Goal: Task Accomplishment & Management: Use online tool/utility

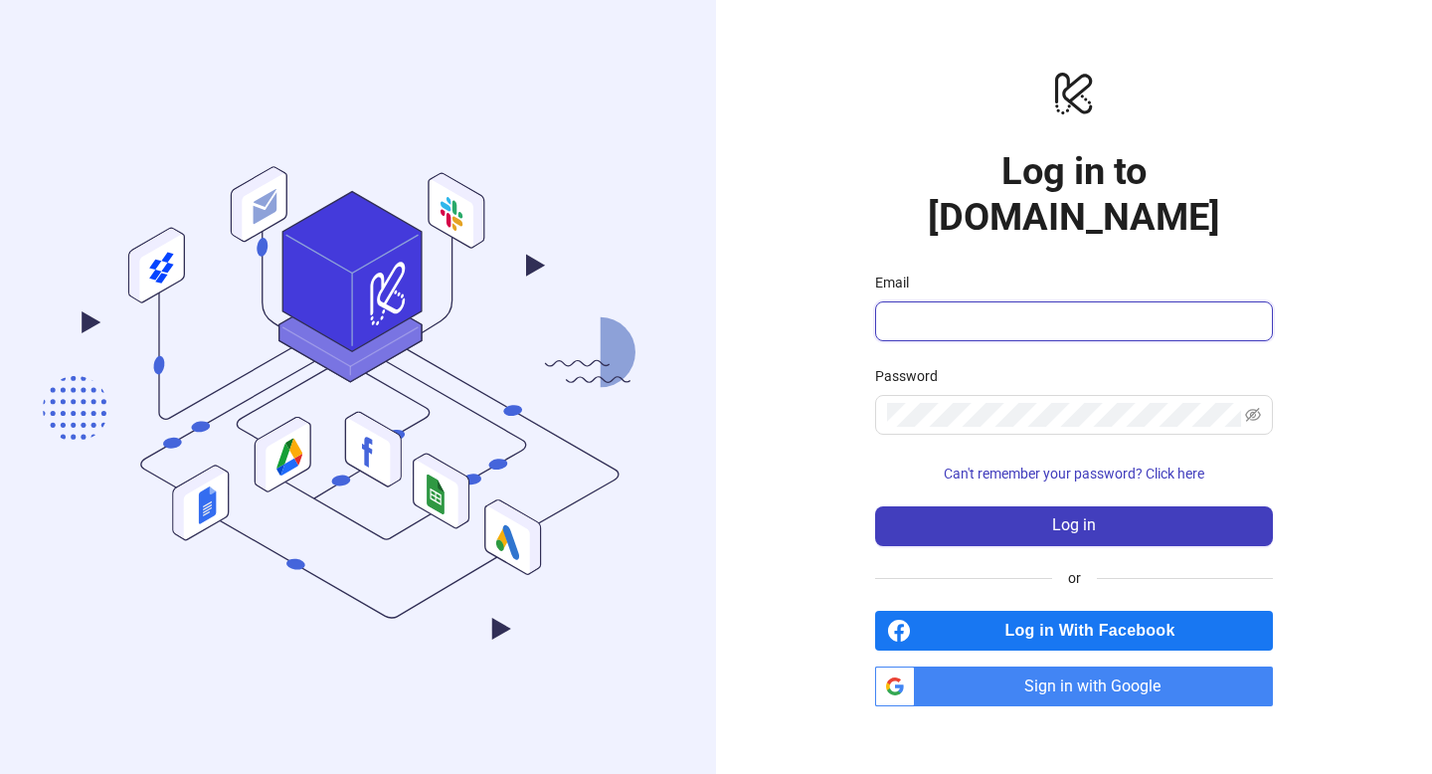
click at [1012, 309] on input "Email" at bounding box center [1072, 321] width 370 height 24
type input "**********"
click at [1085, 666] on span "Sign in with Google" at bounding box center [1098, 686] width 350 height 40
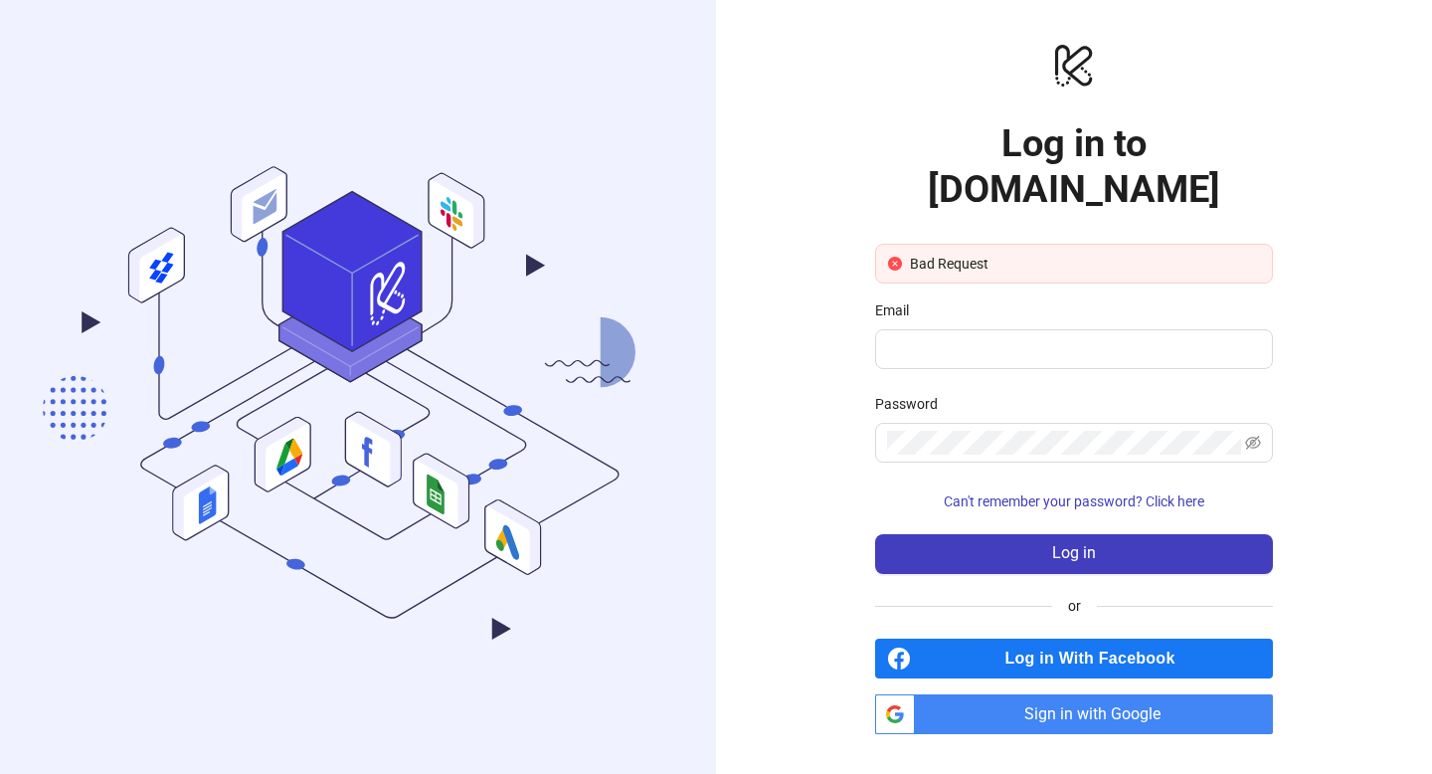
click at [134, 381] on icon ".cls-1,.cls-11,.cls-2,.cls-9{fill:none;}.cls-10,.cls-2,.cls-7,.cls-8{stroke:#31…" at bounding box center [358, 387] width 716 height 668
click at [980, 694] on span "Sign in with Google" at bounding box center [1098, 714] width 350 height 40
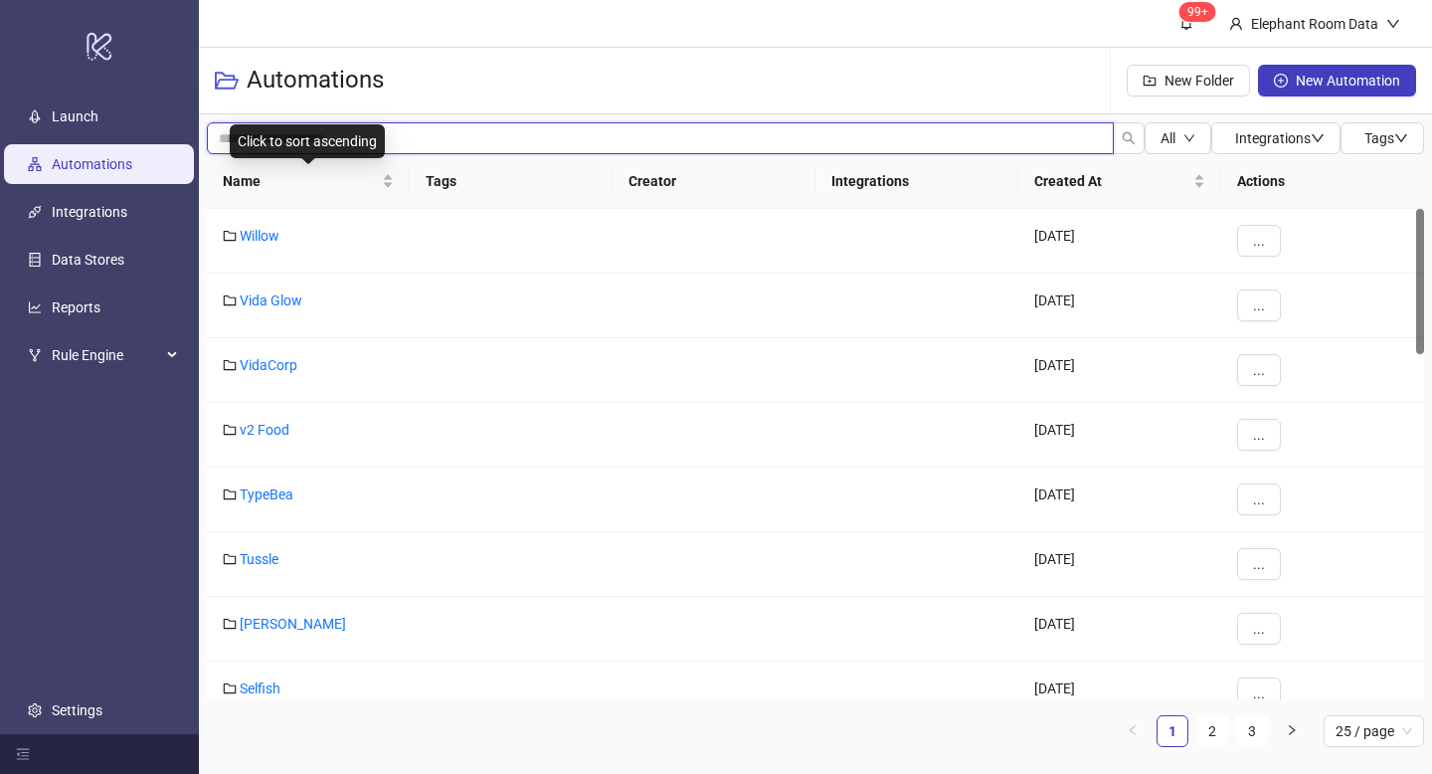
click at [396, 140] on input "search" at bounding box center [660, 138] width 907 height 32
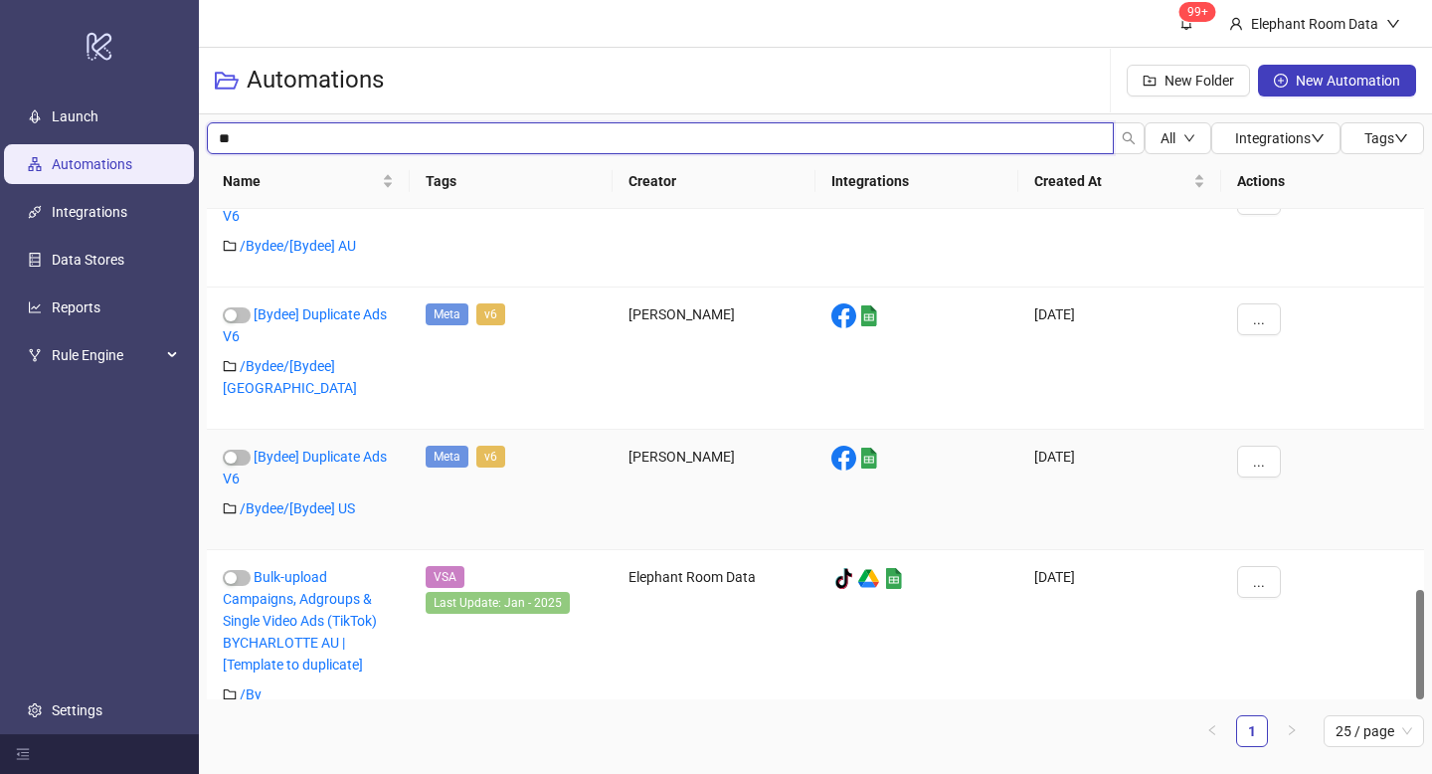
scroll to position [1705, 0]
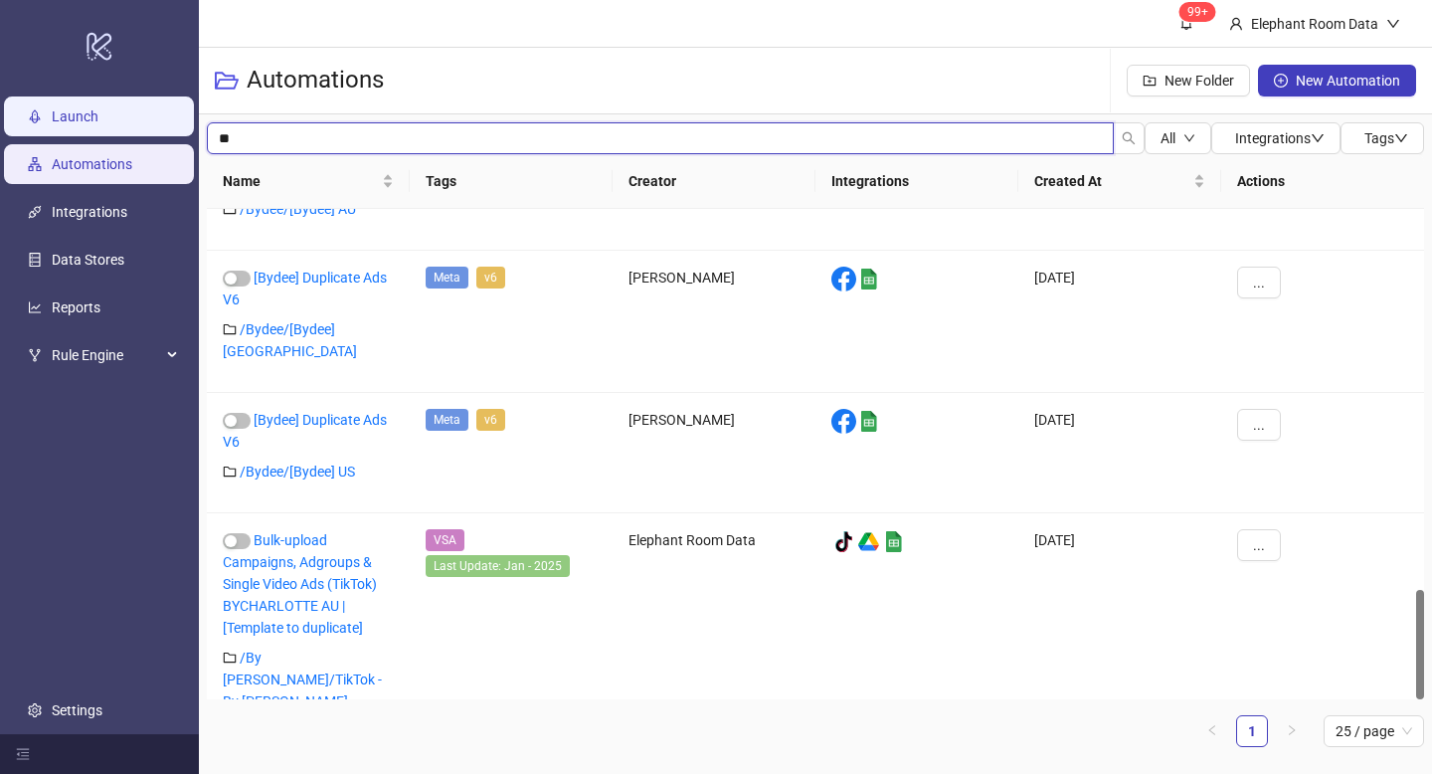
drag, startPoint x: 268, startPoint y: 139, endPoint x: 162, endPoint y: 119, distance: 107.3
click at [162, 119] on div "logo/logo-mobile Launch Automations Integrations Data Stores Reports Rule Engin…" at bounding box center [716, 387] width 1432 height 774
type input "****"
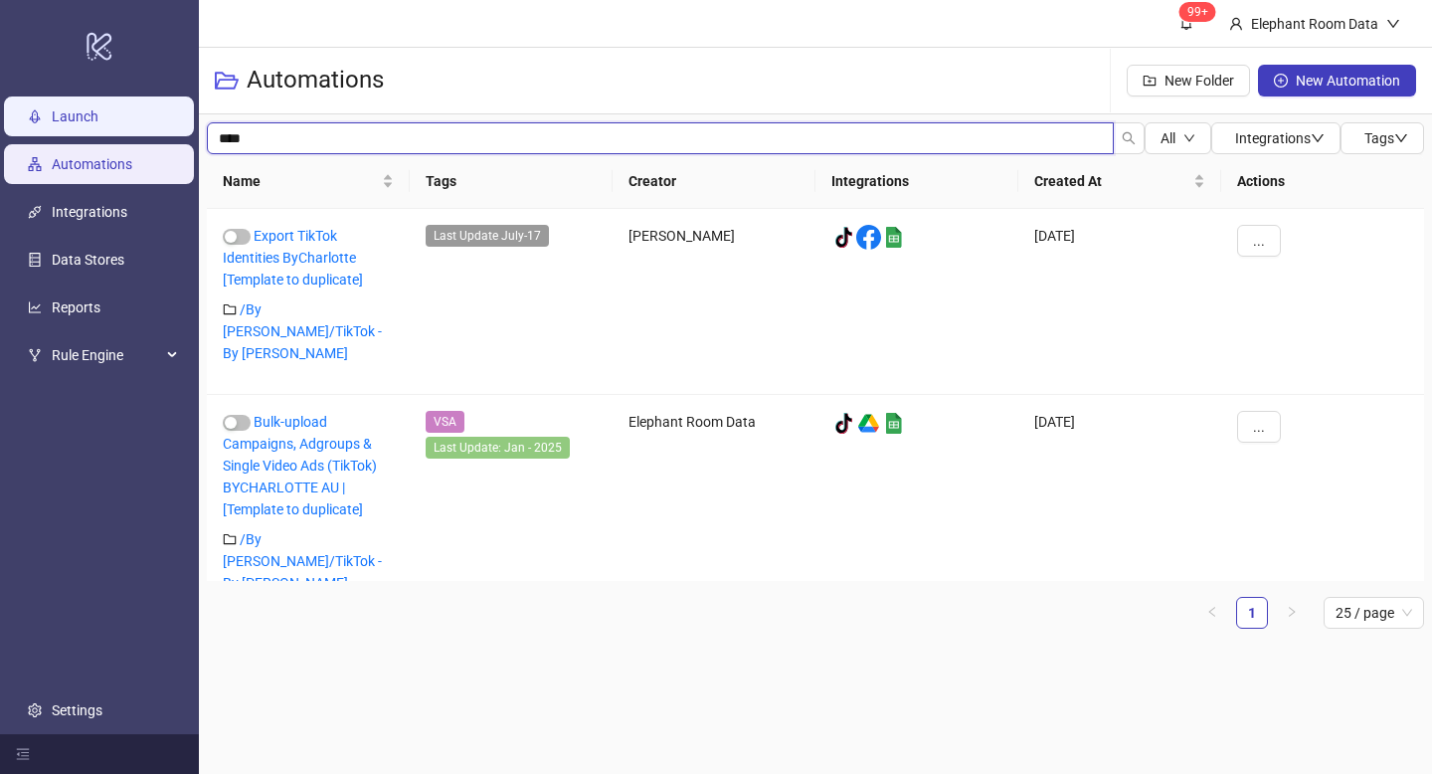
scroll to position [0, 0]
drag, startPoint x: 1038, startPoint y: 129, endPoint x: 0, endPoint y: 115, distance: 1038.3
click at [0, 115] on div "logo/logo-mobile Launch Automations Integrations Data Stores Reports Rule Engin…" at bounding box center [716, 387] width 1432 height 774
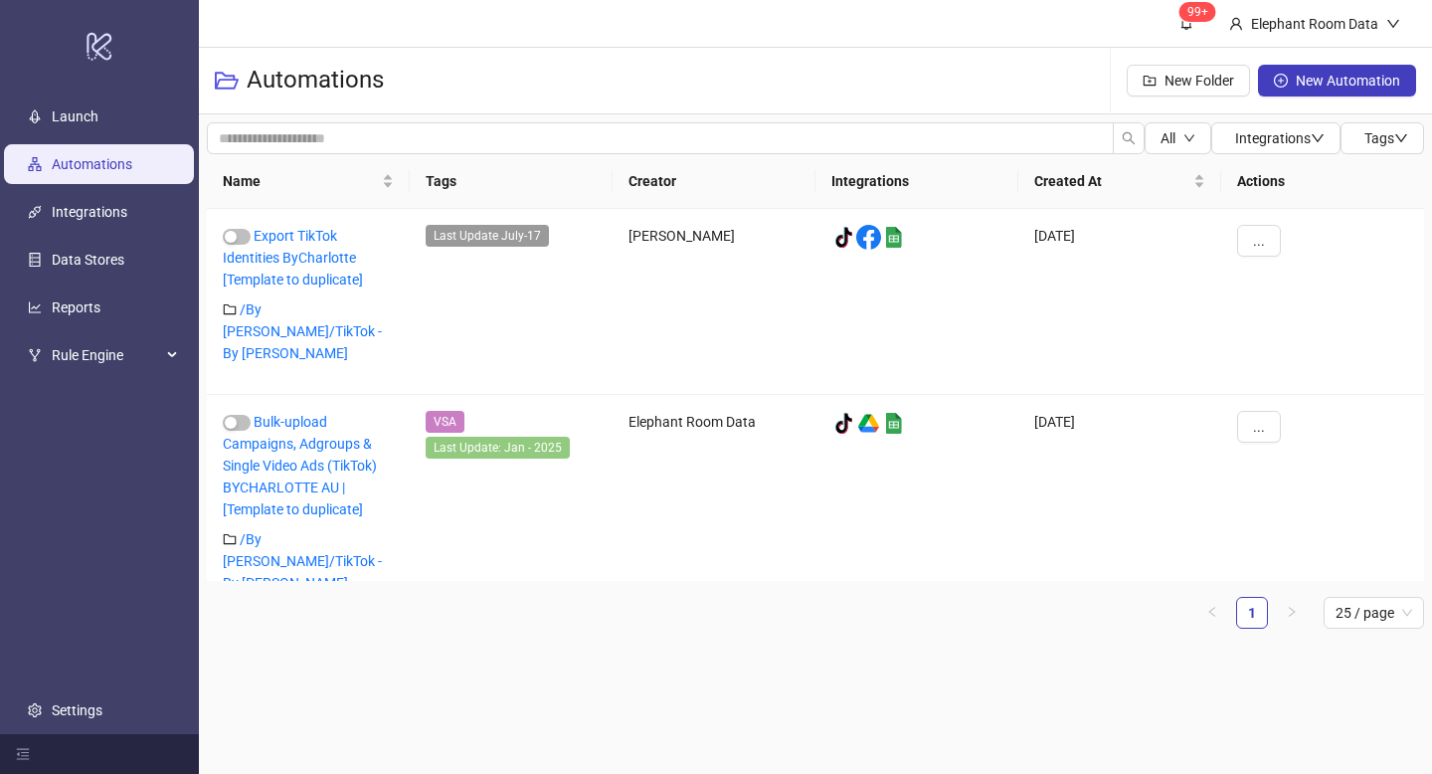
click at [662, 64] on div "Automations New Folder New Automation" at bounding box center [815, 81] width 1233 height 67
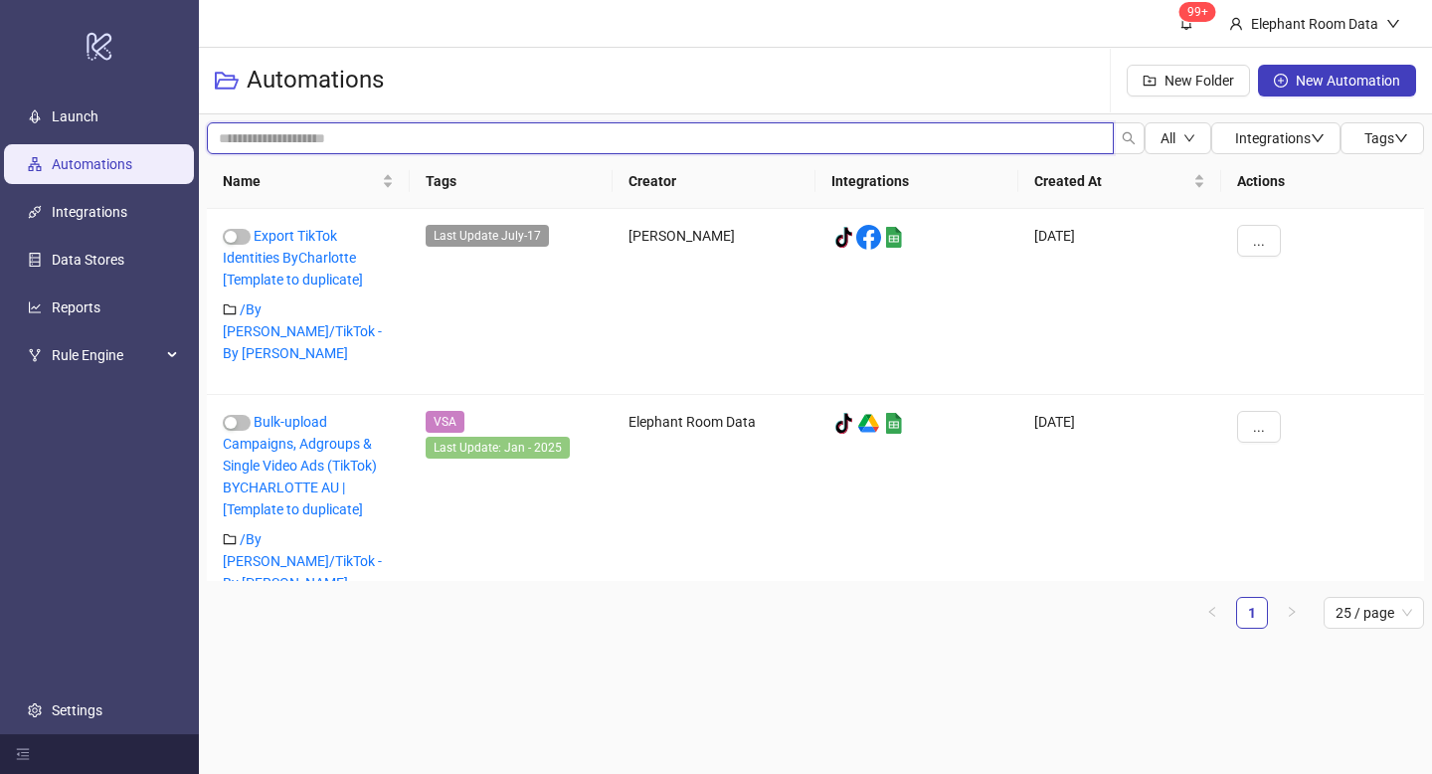
click at [682, 142] on input "search" at bounding box center [660, 138] width 907 height 32
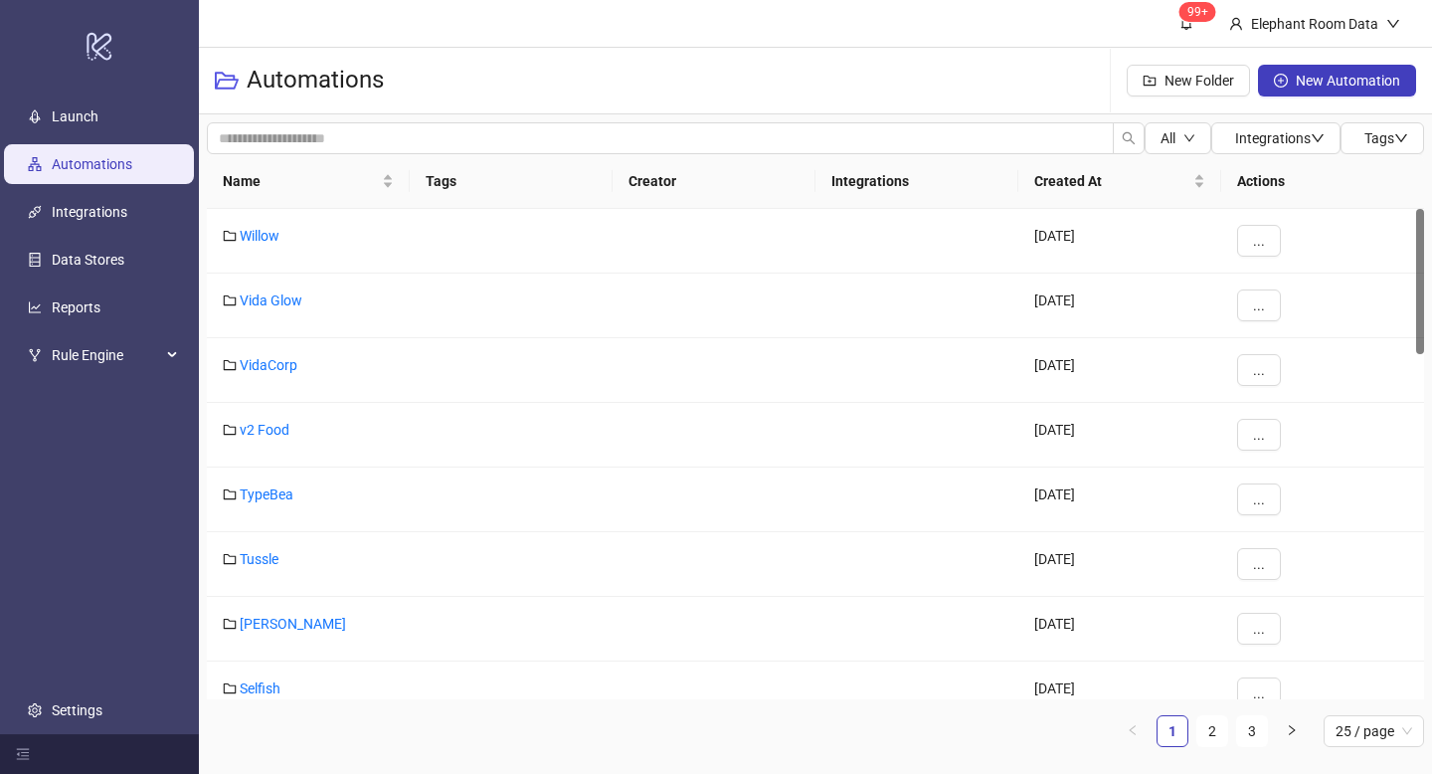
click at [818, 23] on header "99+ Elephant Room Data" at bounding box center [815, 24] width 1233 height 48
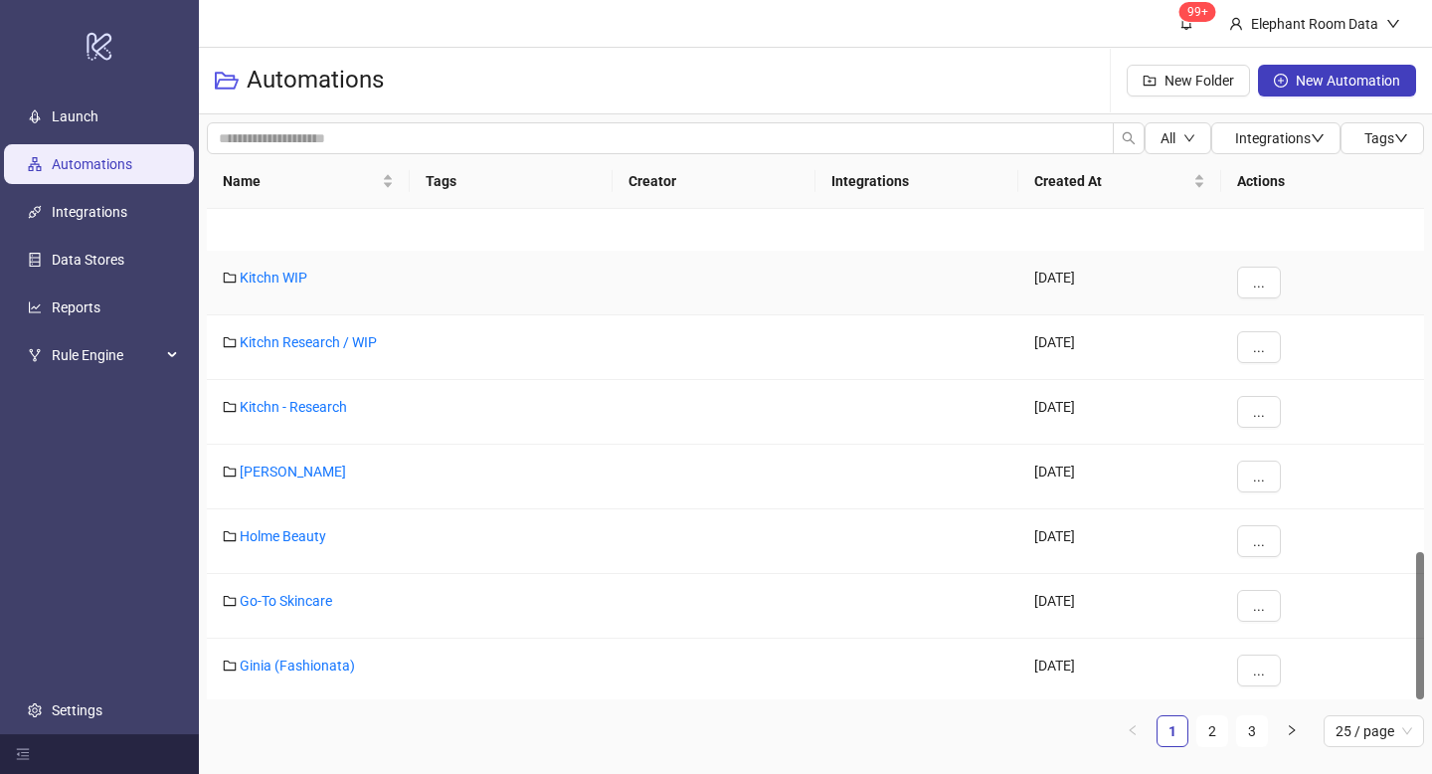
scroll to position [1138, 0]
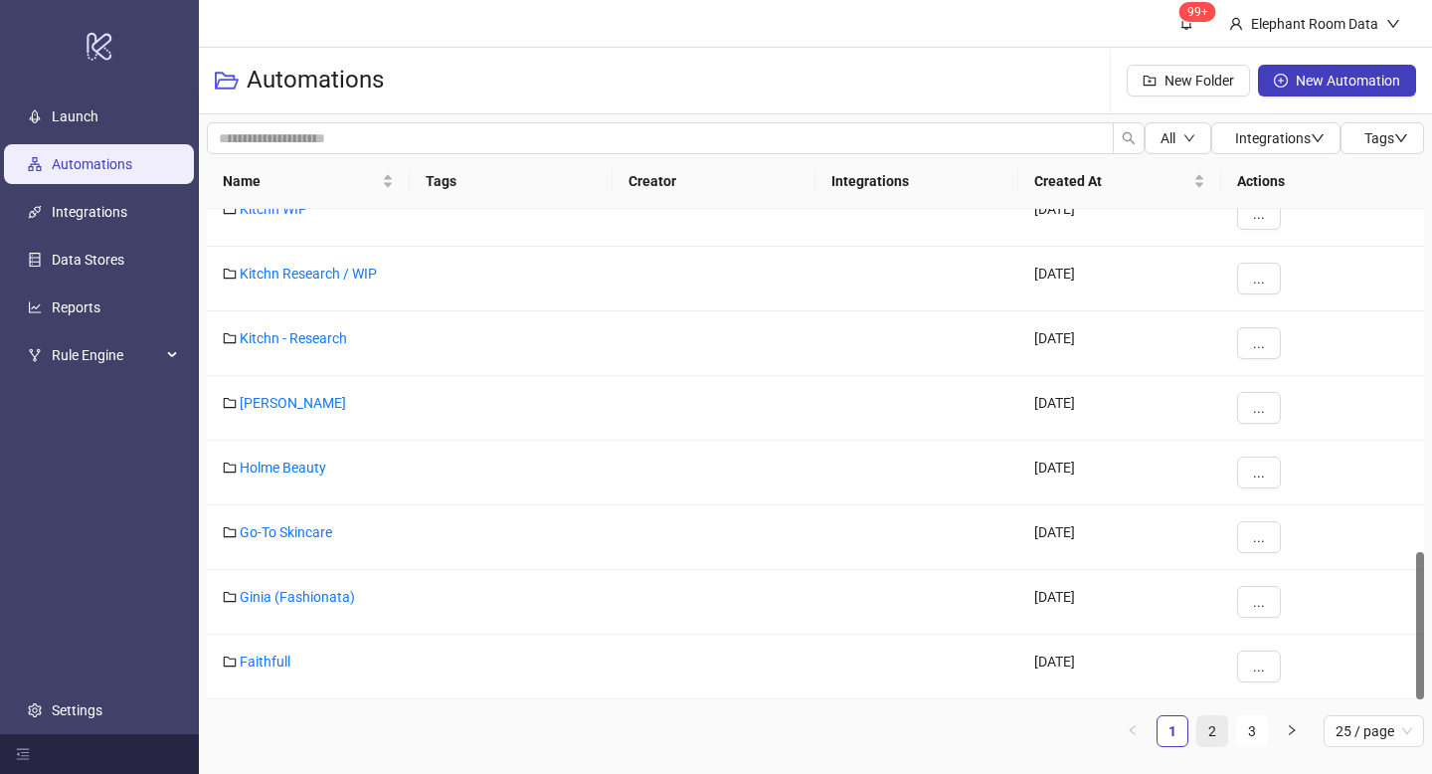
click at [1201, 730] on link "2" at bounding box center [1212, 731] width 30 height 30
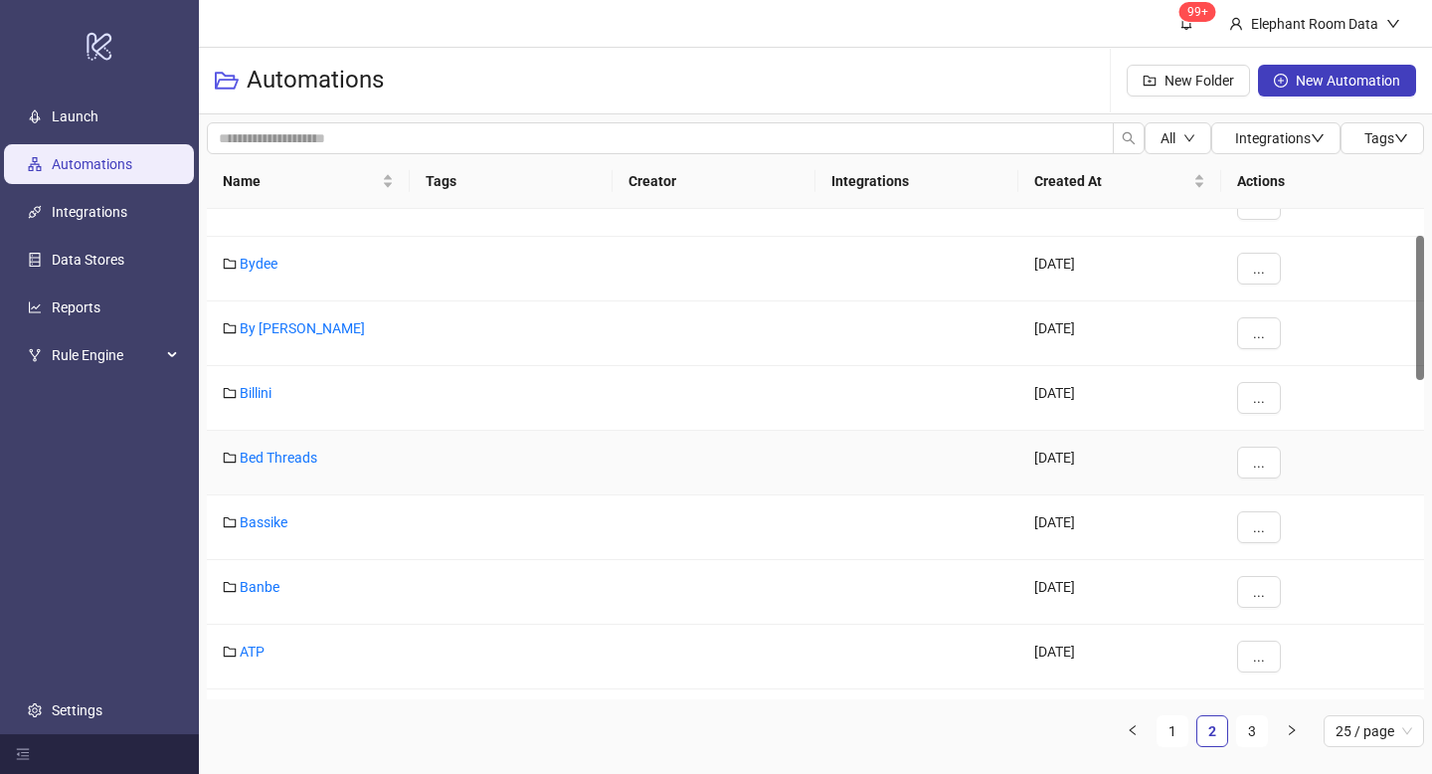
scroll to position [90, 0]
click at [311, 337] on link "By Charlotte" at bounding box center [302, 332] width 125 height 16
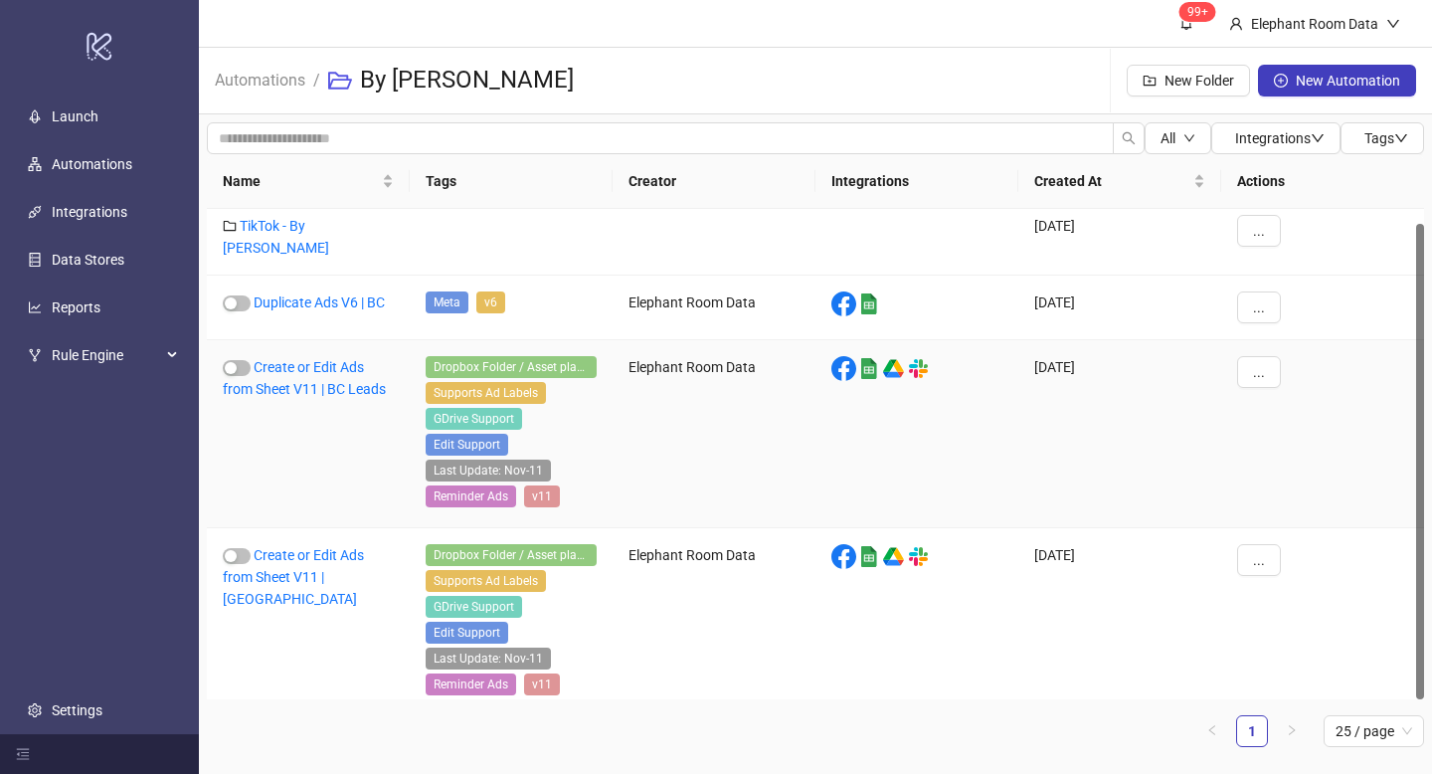
scroll to position [15, 0]
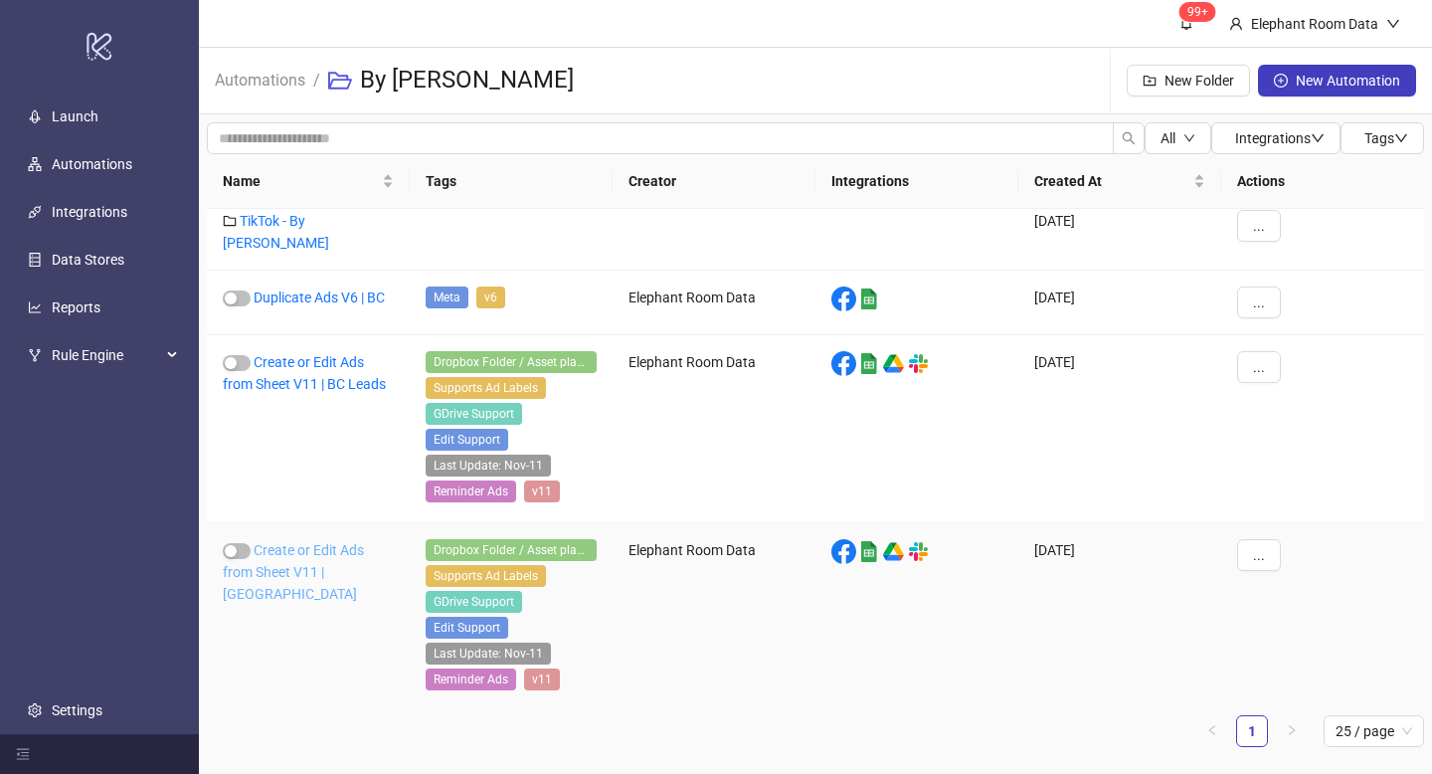
click at [317, 554] on link "Create or Edit Ads from Sheet V11 | BC" at bounding box center [293, 572] width 141 height 60
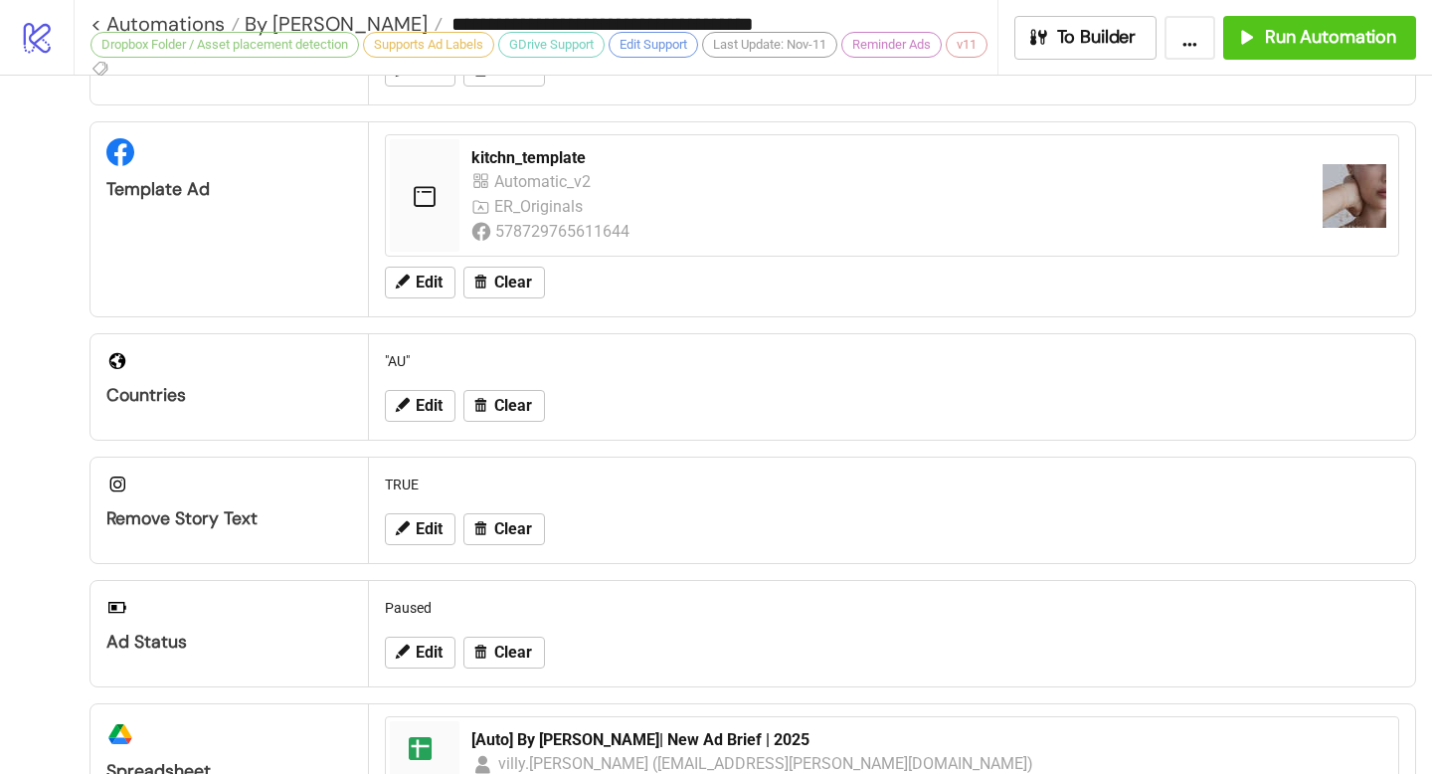
scroll to position [933, 0]
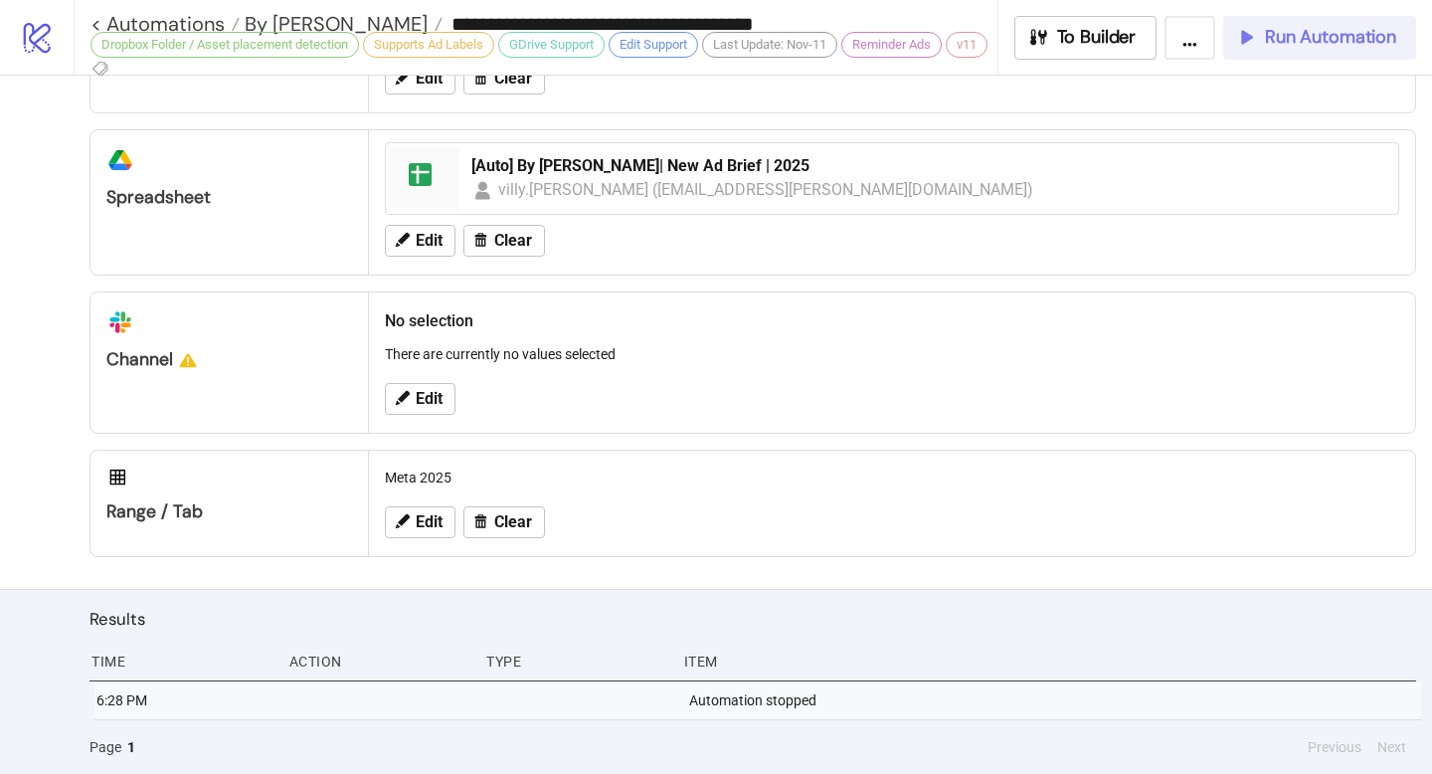
click at [1290, 39] on span "Run Automation" at bounding box center [1330, 37] width 131 height 23
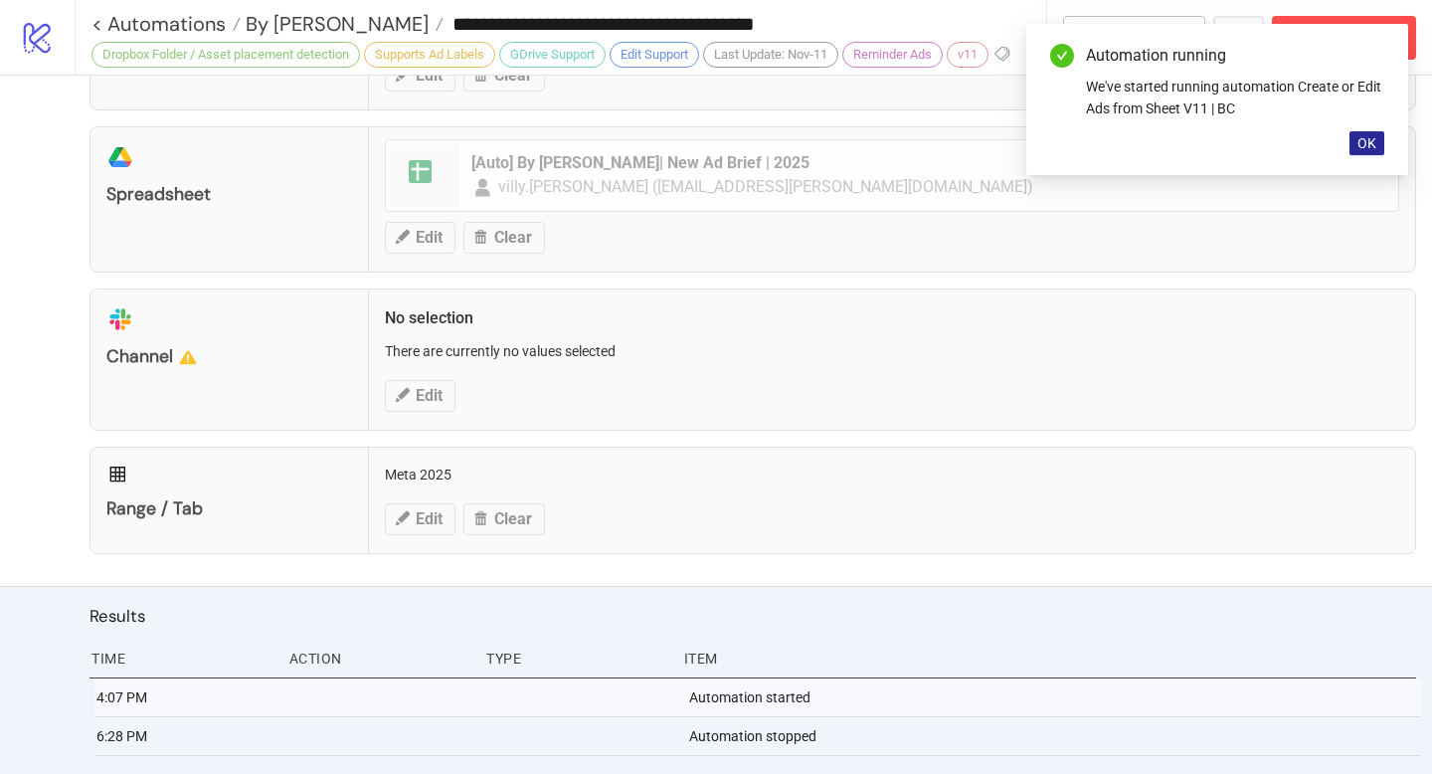
click at [1372, 148] on span "OK" at bounding box center [1366, 143] width 19 height 16
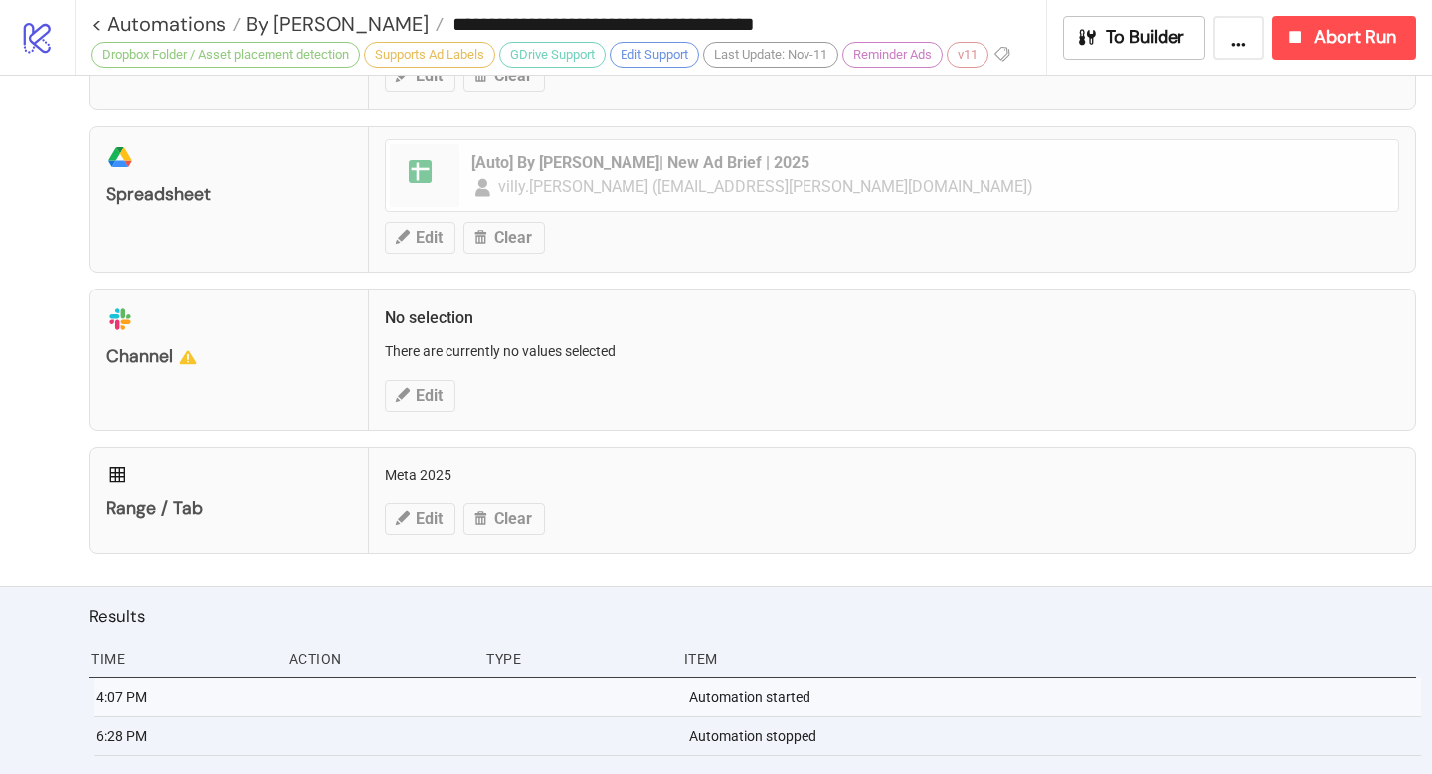
scroll to position [602, 0]
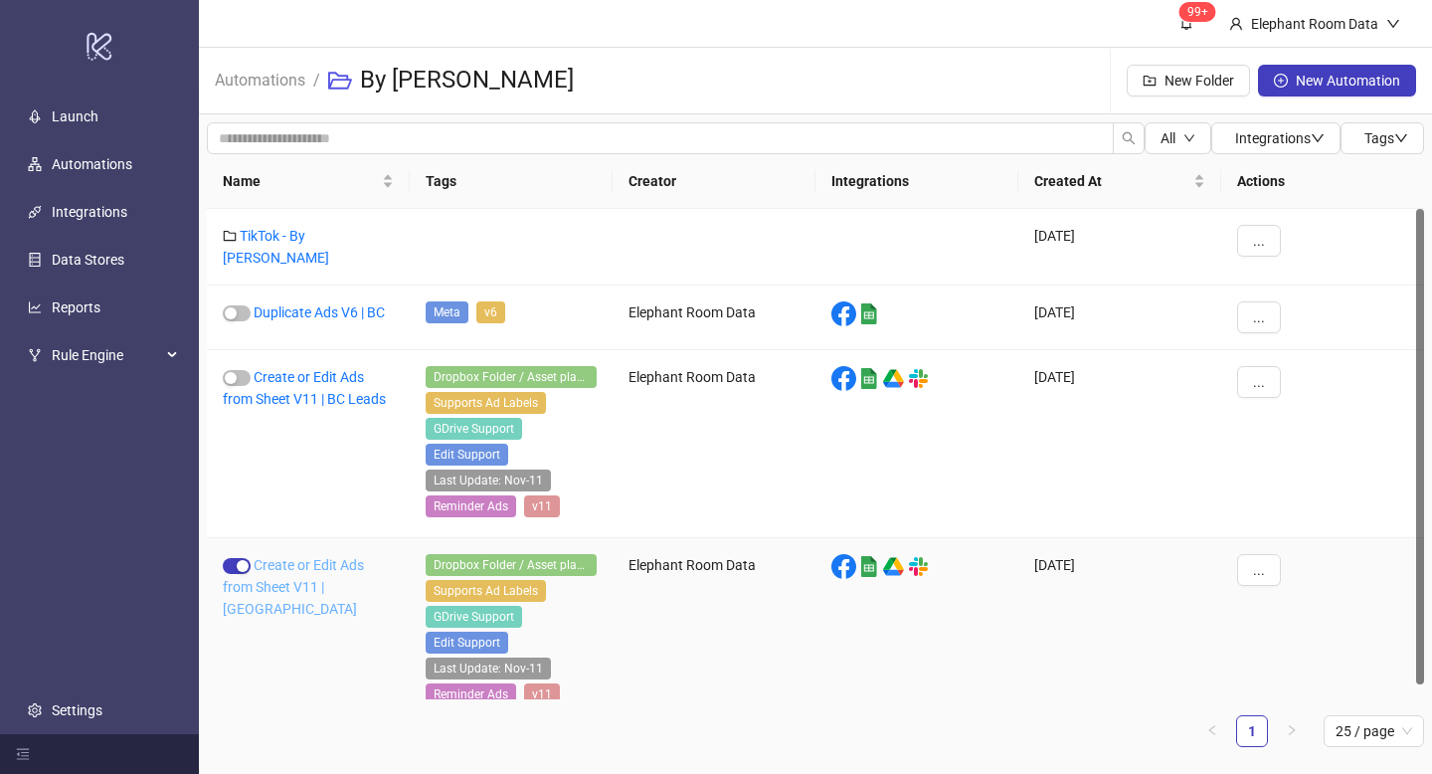
click at [312, 557] on link "Create or Edit Ads from Sheet V11 | BC" at bounding box center [293, 587] width 141 height 60
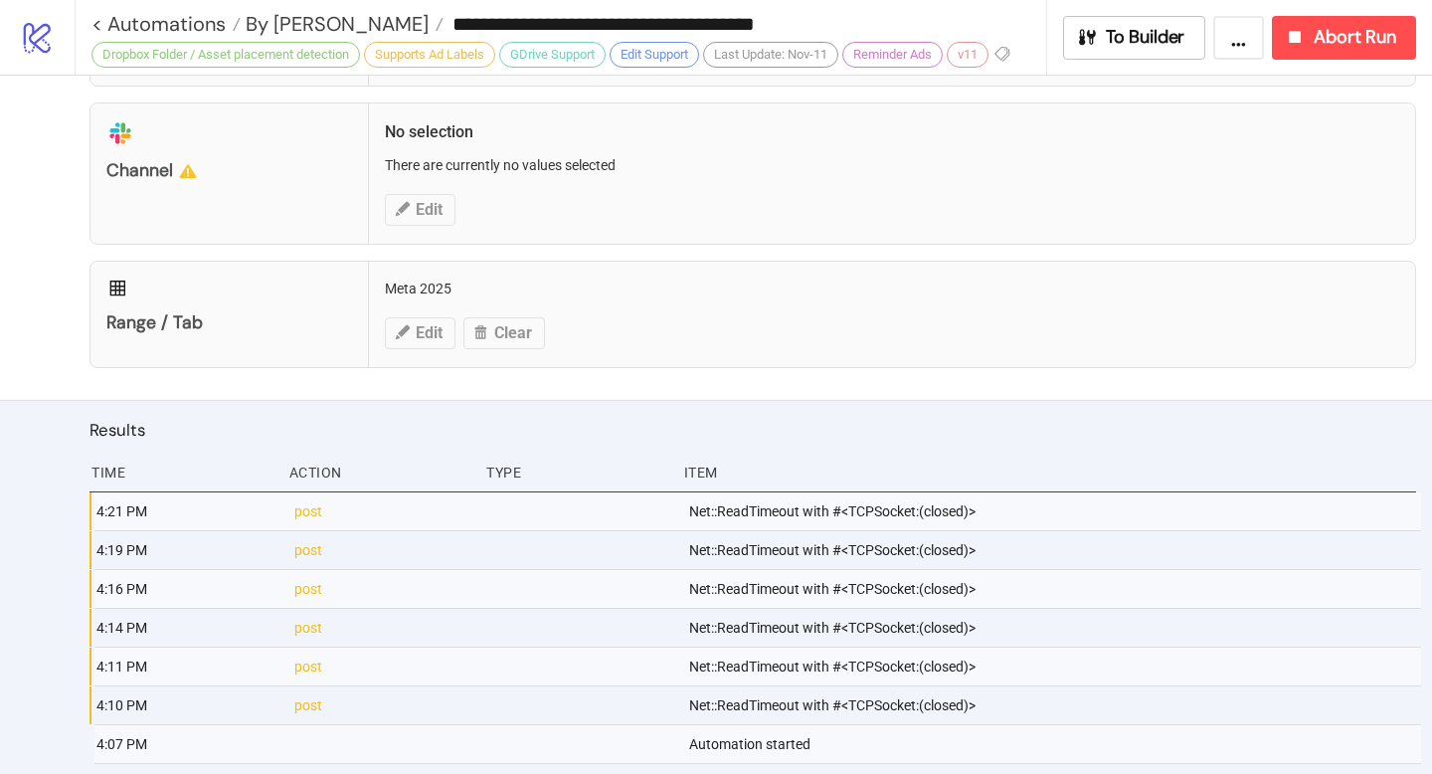
scroll to position [1204, 0]
